Goal: Information Seeking & Learning: Learn about a topic

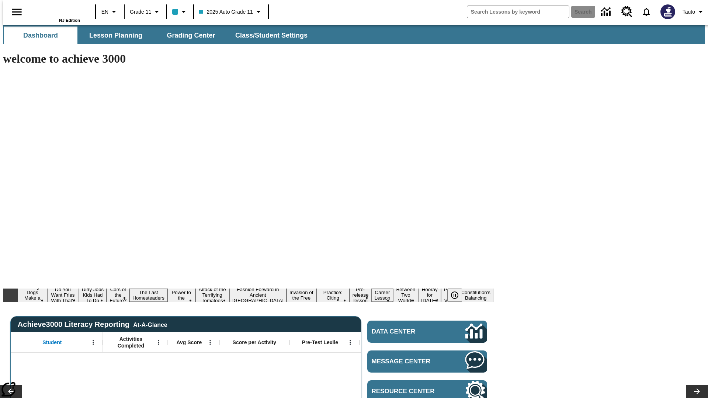
type input "-1"
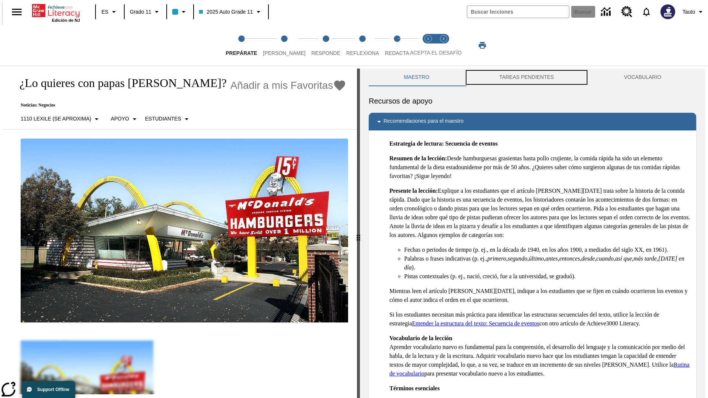
click at [527, 77] on button "TAREAS PENDIENTES" at bounding box center [526, 78] width 125 height 18
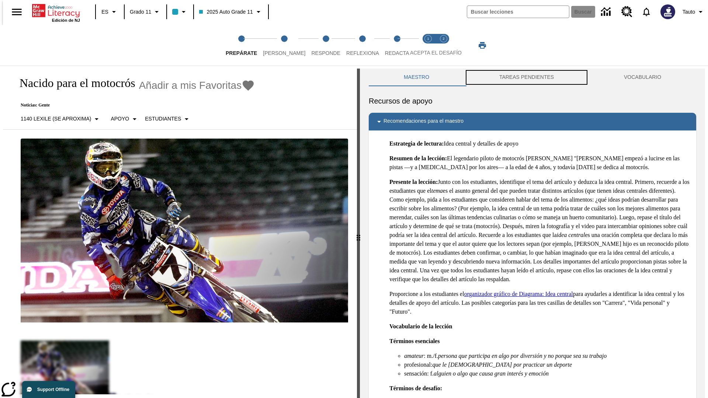
click at [527, 77] on button "TAREAS PENDIENTES" at bounding box center [526, 78] width 125 height 18
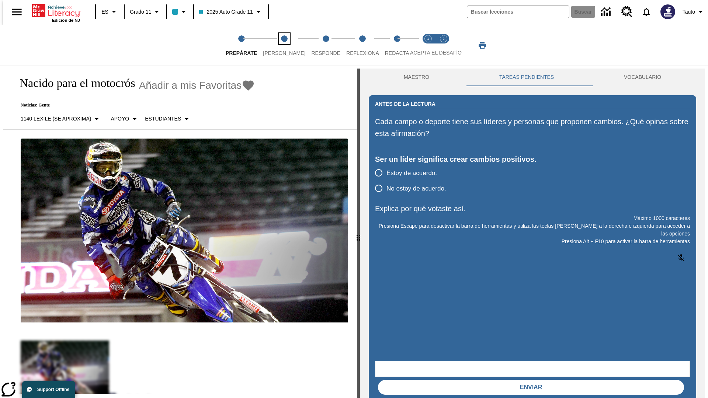
click at [278, 45] on span "[PERSON_NAME]" at bounding box center [284, 50] width 42 height 13
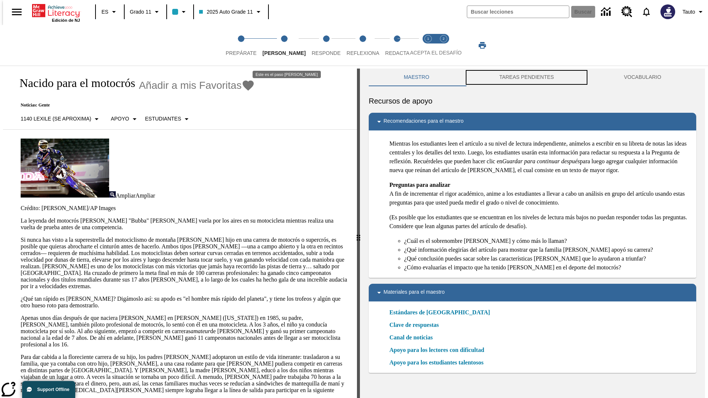
scroll to position [0, 0]
click at [527, 77] on button "TAREAS PENDIENTES" at bounding box center [526, 77] width 125 height 18
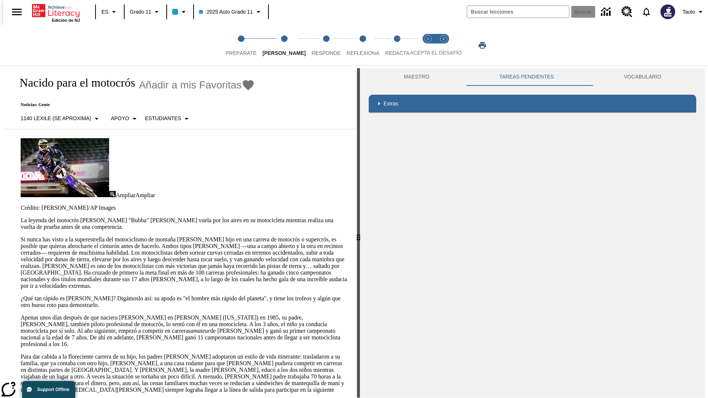
click at [21, 236] on p "Si nunca has visto a la superestrella del motociclismo de montaña [PERSON_NAME]…" at bounding box center [185, 262] width 328 height 53
